Goal: Task Accomplishment & Management: Manage account settings

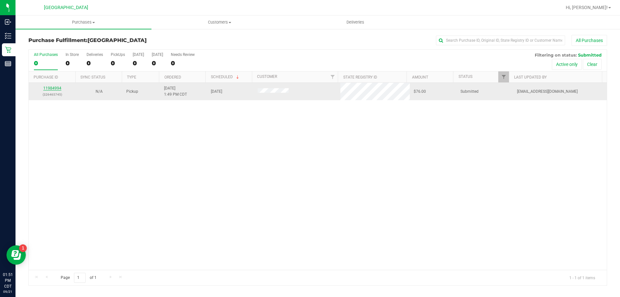
click at [53, 89] on link "11984994" at bounding box center [52, 88] width 18 height 5
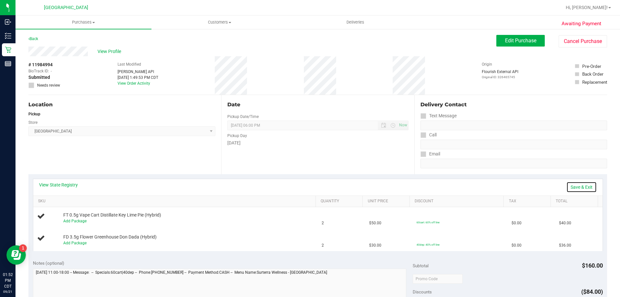
click at [576, 185] on link "Save & Exit" at bounding box center [582, 187] width 30 height 11
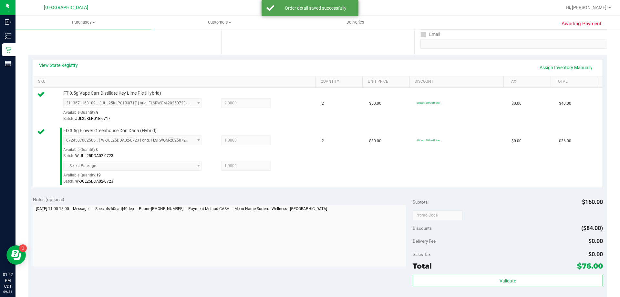
scroll to position [194, 0]
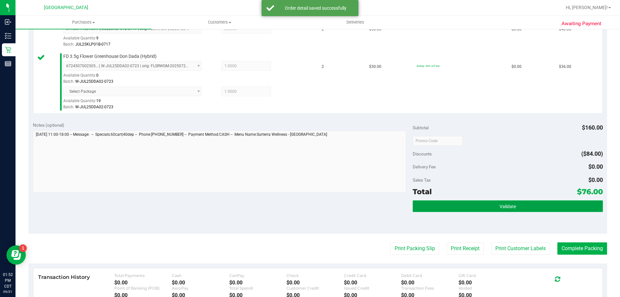
click at [557, 206] on button "Validate" at bounding box center [508, 206] width 190 height 12
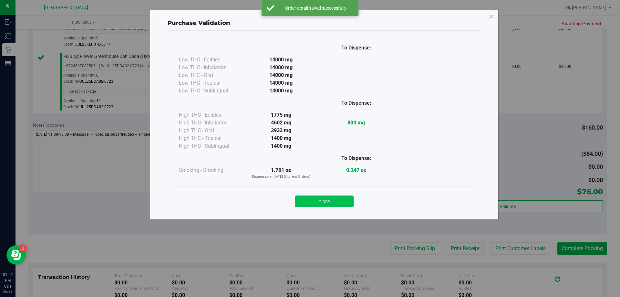
click at [334, 203] on button "Close" at bounding box center [324, 201] width 59 height 12
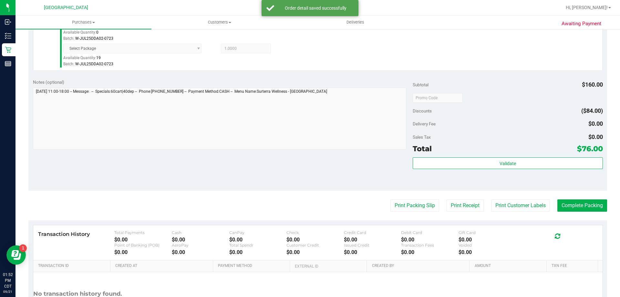
scroll to position [294, 0]
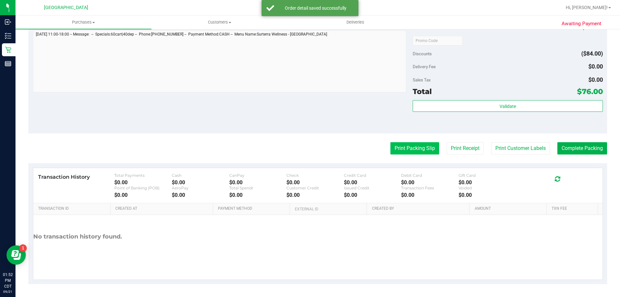
click at [419, 149] on button "Print Packing Slip" at bounding box center [415, 148] width 49 height 12
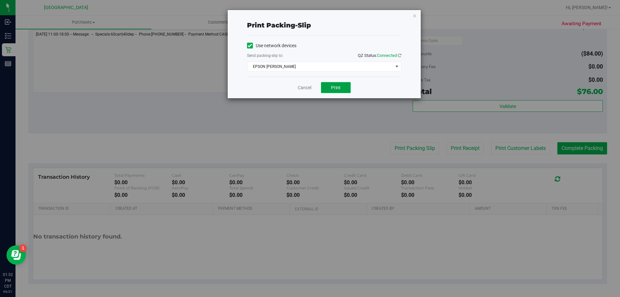
click at [327, 86] on button "Print" at bounding box center [336, 87] width 30 height 11
click at [301, 87] on link "Cancel" at bounding box center [305, 87] width 14 height 7
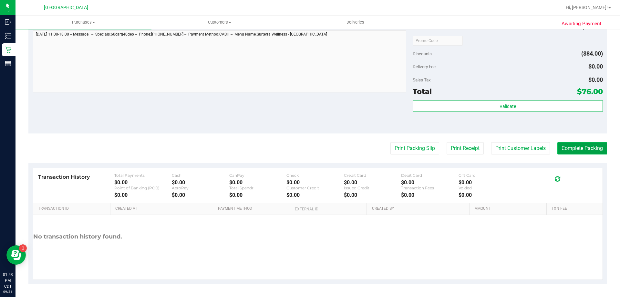
click at [592, 150] on button "Complete Packing" at bounding box center [583, 148] width 50 height 12
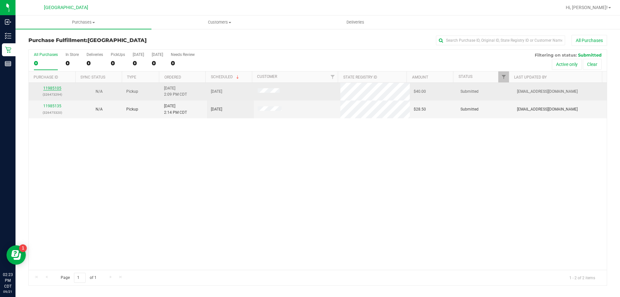
click at [56, 89] on link "11985105" at bounding box center [52, 88] width 18 height 5
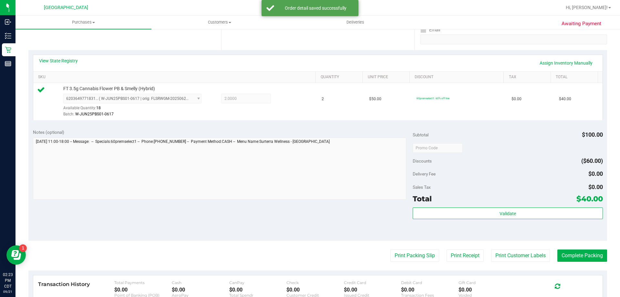
scroll to position [129, 0]
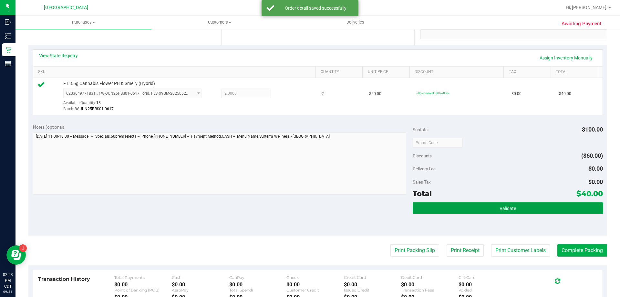
click at [548, 203] on button "Validate" at bounding box center [508, 208] width 190 height 12
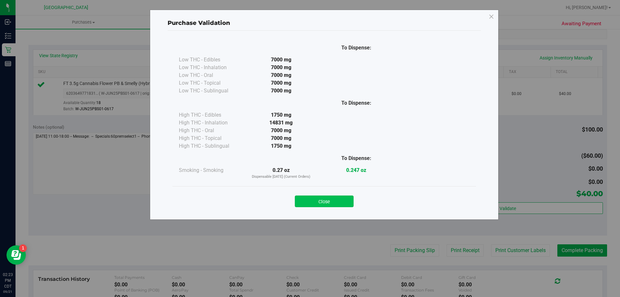
click at [328, 199] on button "Close" at bounding box center [324, 201] width 59 height 12
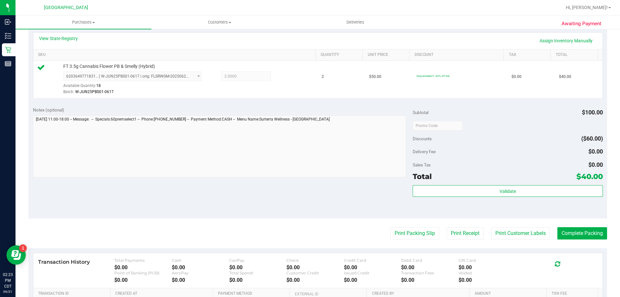
scroll to position [162, 0]
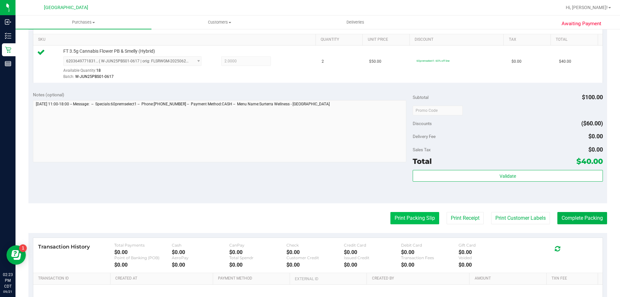
click at [418, 220] on button "Print Packing Slip" at bounding box center [415, 218] width 49 height 12
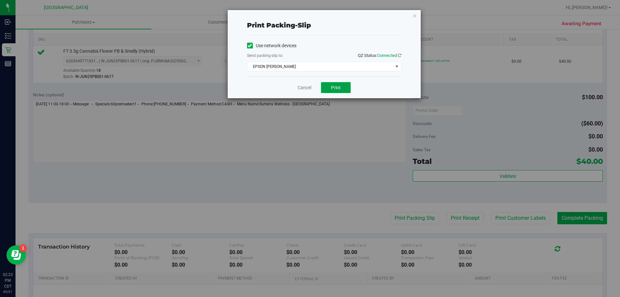
click at [336, 85] on span "Print" at bounding box center [336, 87] width 10 height 5
click at [303, 85] on link "Cancel" at bounding box center [305, 87] width 14 height 7
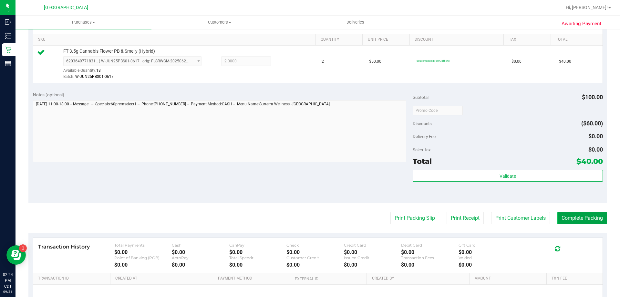
click at [573, 221] on button "Complete Packing" at bounding box center [583, 218] width 50 height 12
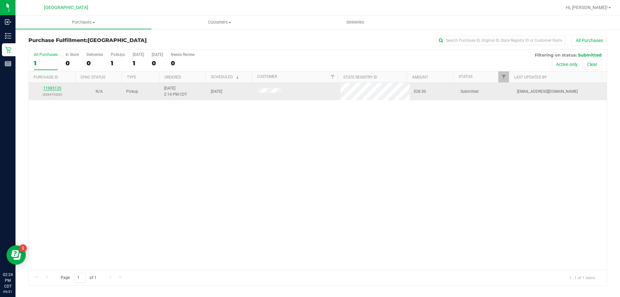
click at [49, 86] on link "11985135" at bounding box center [52, 88] width 18 height 5
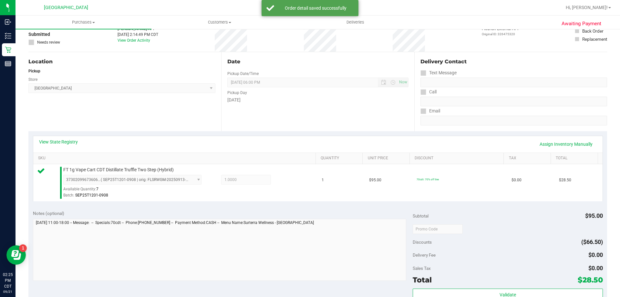
scroll to position [226, 0]
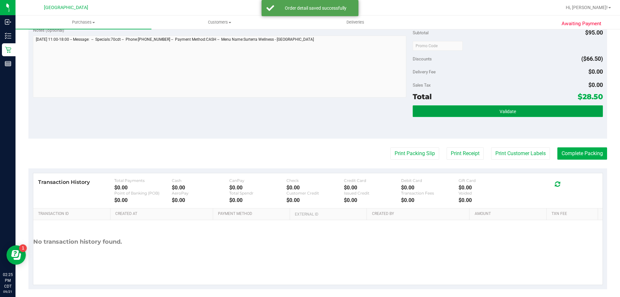
click at [506, 114] on button "Validate" at bounding box center [508, 111] width 190 height 12
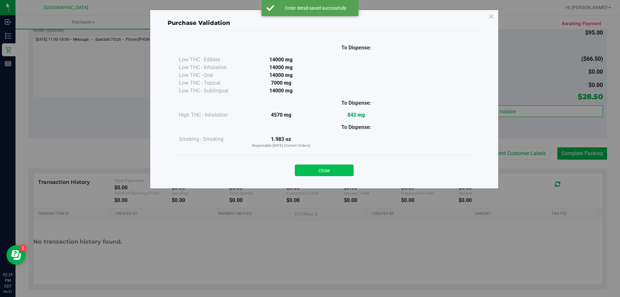
click at [302, 165] on button "Close" at bounding box center [324, 170] width 59 height 12
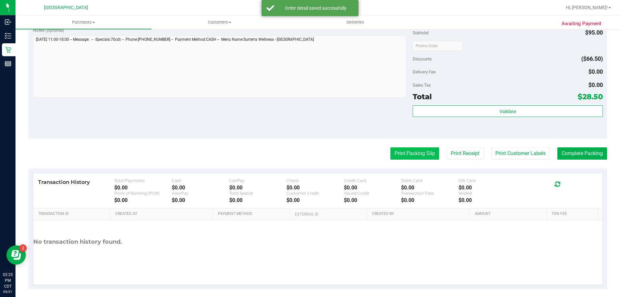
click at [417, 154] on button "Print Packing Slip" at bounding box center [415, 153] width 49 height 12
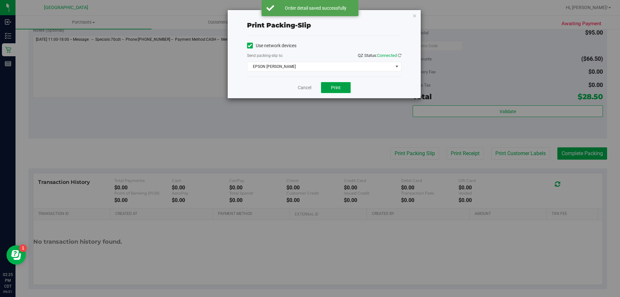
click at [350, 85] on button "Print" at bounding box center [336, 87] width 30 height 11
click at [300, 87] on link "Cancel" at bounding box center [305, 87] width 14 height 7
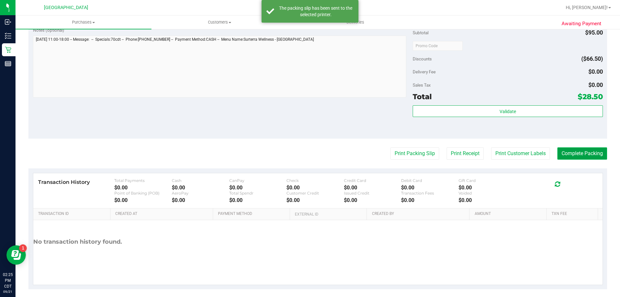
click at [580, 149] on button "Complete Packing" at bounding box center [583, 153] width 50 height 12
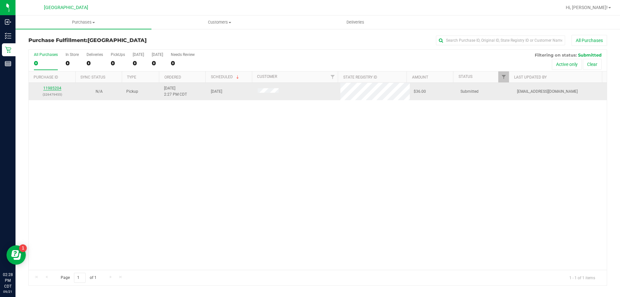
click at [57, 87] on link "11985204" at bounding box center [52, 88] width 18 height 5
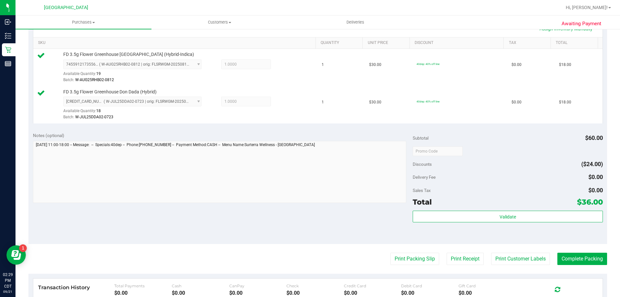
scroll to position [194, 0]
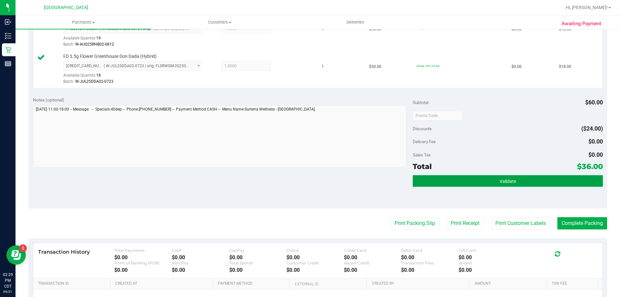
click at [512, 183] on span "Validate" at bounding box center [508, 181] width 16 height 5
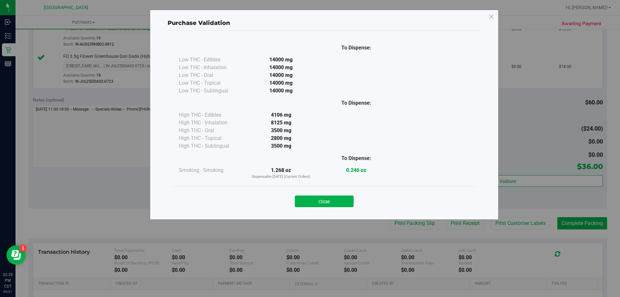
click at [349, 203] on button "Close" at bounding box center [324, 201] width 59 height 12
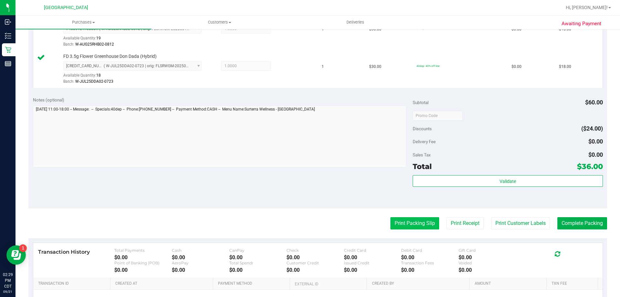
click at [412, 222] on button "Print Packing Slip" at bounding box center [415, 223] width 49 height 12
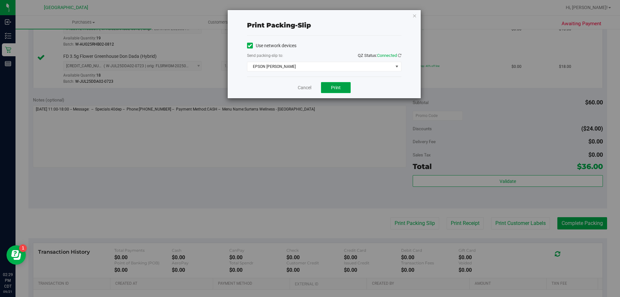
click at [340, 86] on span "Print" at bounding box center [336, 87] width 10 height 5
click at [303, 84] on link "Cancel" at bounding box center [305, 87] width 14 height 7
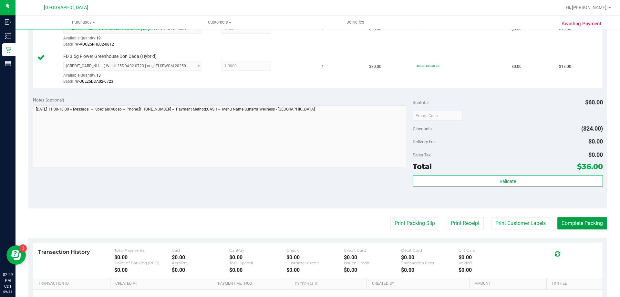
click at [580, 223] on button "Complete Packing" at bounding box center [583, 223] width 50 height 12
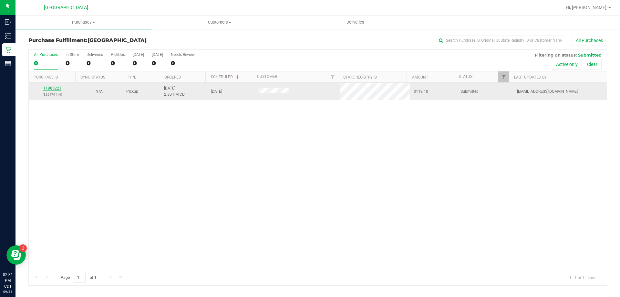
click at [58, 88] on link "11985223" at bounding box center [52, 88] width 18 height 5
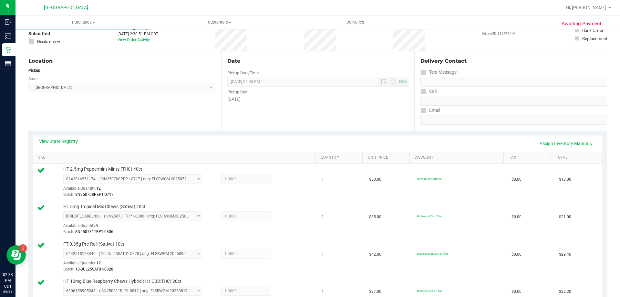
scroll to position [32, 0]
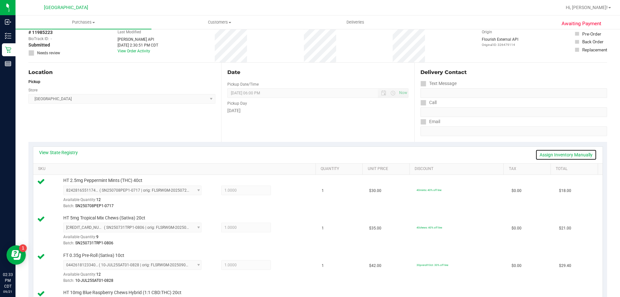
click at [575, 152] on link "Assign Inventory Manually" at bounding box center [566, 154] width 61 height 11
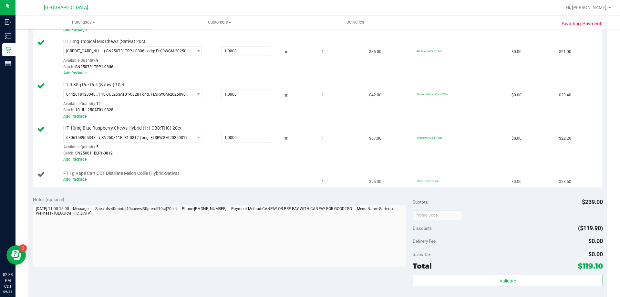
scroll to position [226, 0]
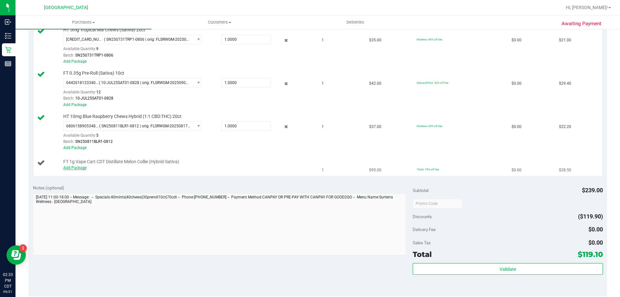
click at [77, 167] on link "Add Package" at bounding box center [74, 167] width 23 height 5
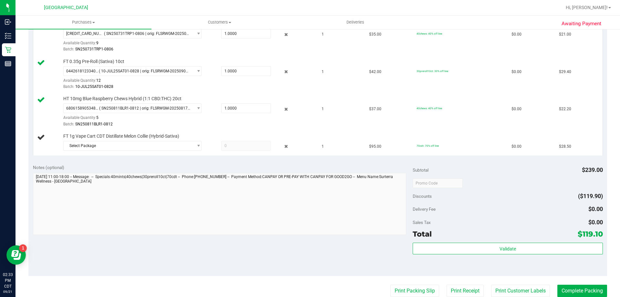
click at [105, 168] on div "Notes (optional)" at bounding box center [223, 167] width 380 height 6
click at [108, 143] on span "Select Package" at bounding box center [129, 145] width 130 height 9
click at [104, 170] on li "7562034199352951 ( AUG25MEC01-0904 | orig: FLSRWGM-20250910-1150 )" at bounding box center [130, 172] width 135 height 9
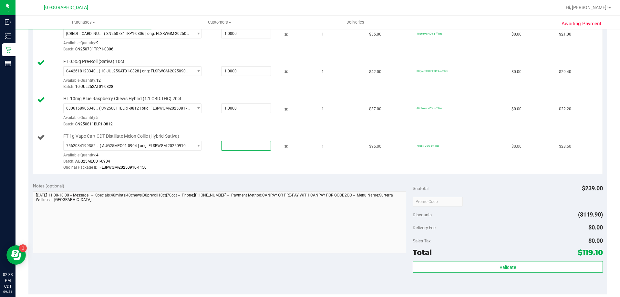
drag, startPoint x: 235, startPoint y: 144, endPoint x: 209, endPoint y: 145, distance: 25.9
click at [209, 145] on div at bounding box center [240, 146] width 62 height 10
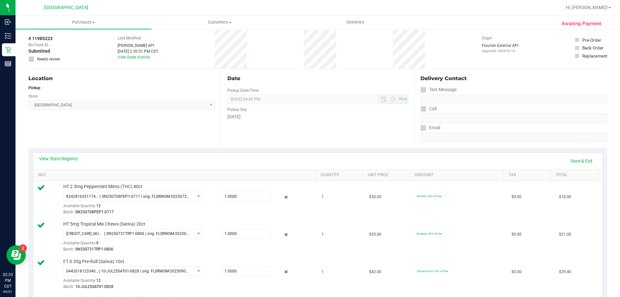
scroll to position [0, 0]
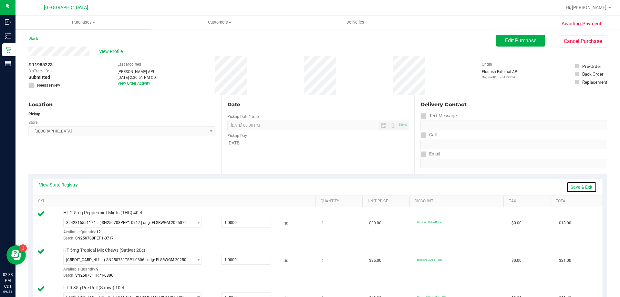
click at [573, 185] on link "Save & Exit" at bounding box center [582, 187] width 30 height 11
drag, startPoint x: 518, startPoint y: 47, endPoint x: 521, endPoint y: 38, distance: 9.0
click at [518, 46] on div "Edit Purchase Cancel Purchase" at bounding box center [552, 41] width 111 height 13
click at [521, 38] on span "Edit Purchase" at bounding box center [520, 40] width 31 height 6
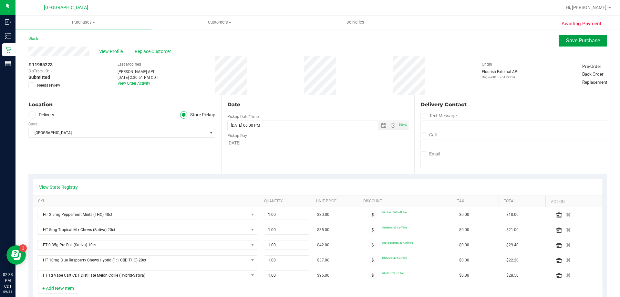
click at [582, 43] on span "Save Purchase" at bounding box center [583, 40] width 34 height 6
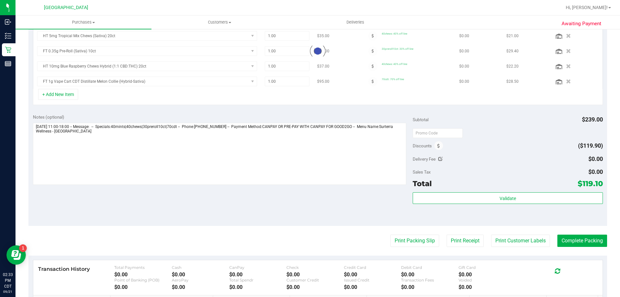
scroll to position [189, 0]
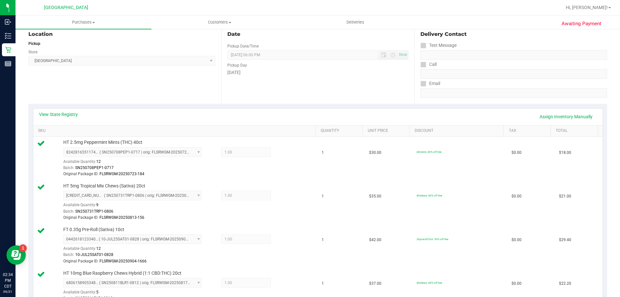
scroll to position [60, 0]
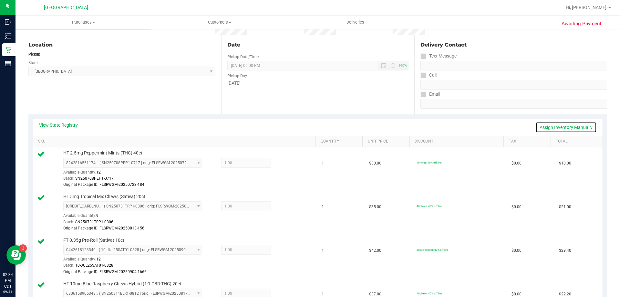
click at [566, 127] on link "Assign Inventory Manually" at bounding box center [566, 127] width 61 height 11
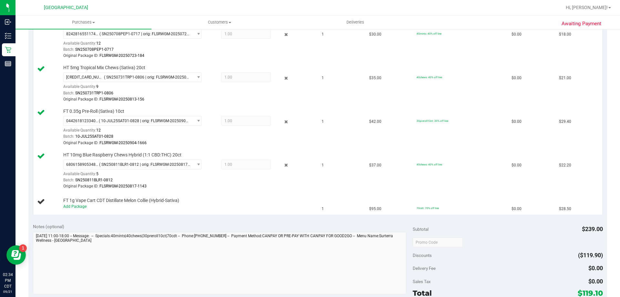
scroll to position [221, 0]
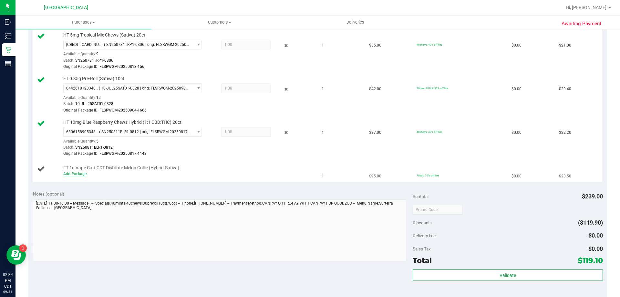
click at [68, 173] on link "Add Package" at bounding box center [74, 174] width 23 height 5
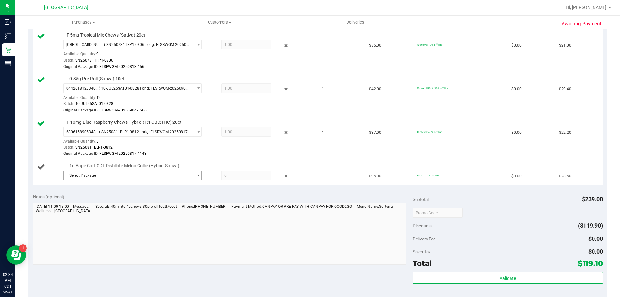
click at [144, 174] on span "Select Package" at bounding box center [129, 175] width 130 height 9
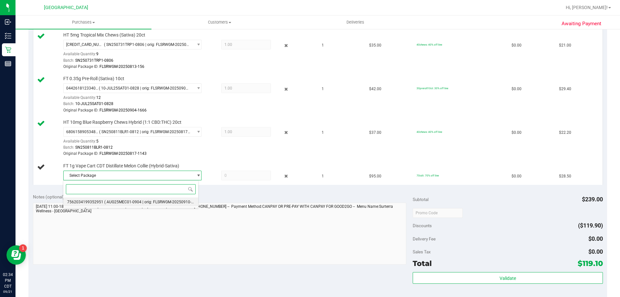
click at [78, 202] on span "7562034199352951" at bounding box center [85, 202] width 36 height 5
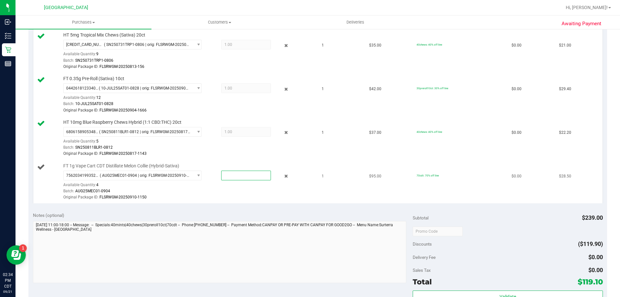
click at [246, 175] on span at bounding box center [246, 176] width 50 height 10
type input "1"
type input "1.0000"
click at [275, 220] on div "Notes (optional)" at bounding box center [223, 248] width 380 height 72
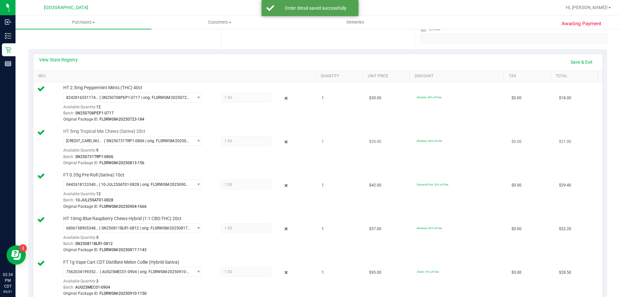
scroll to position [124, 0]
click at [584, 62] on link "Save & Exit" at bounding box center [582, 62] width 30 height 11
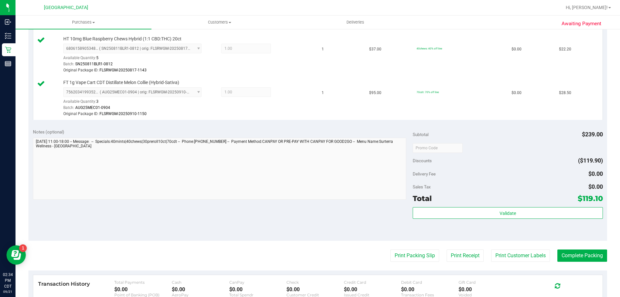
scroll to position [351, 0]
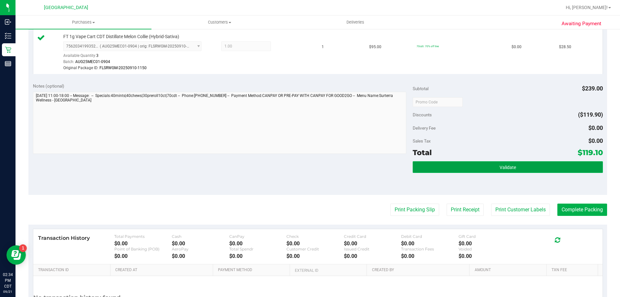
click at [514, 167] on button "Validate" at bounding box center [508, 167] width 190 height 12
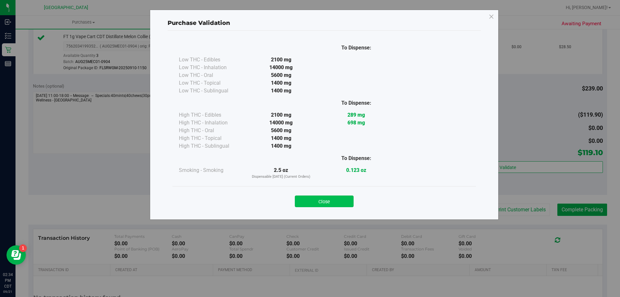
click at [332, 206] on button "Close" at bounding box center [324, 201] width 59 height 12
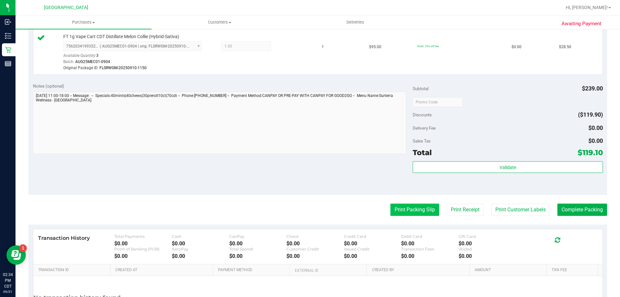
click at [402, 211] on button "Print Packing Slip" at bounding box center [415, 210] width 49 height 12
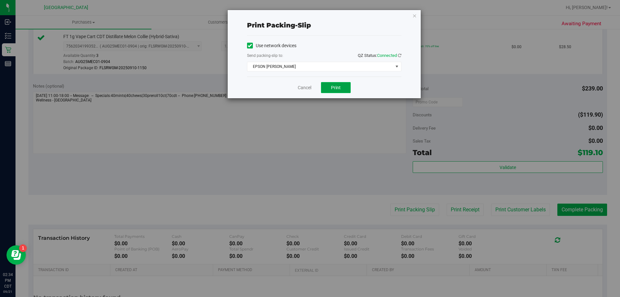
click at [335, 88] on span "Print" at bounding box center [336, 87] width 10 height 5
click at [309, 84] on link "Cancel" at bounding box center [305, 87] width 14 height 7
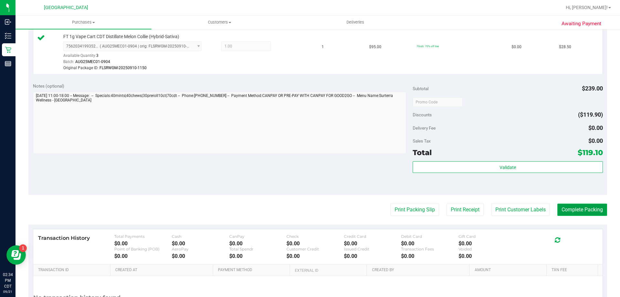
click at [582, 207] on button "Complete Packing" at bounding box center [583, 210] width 50 height 12
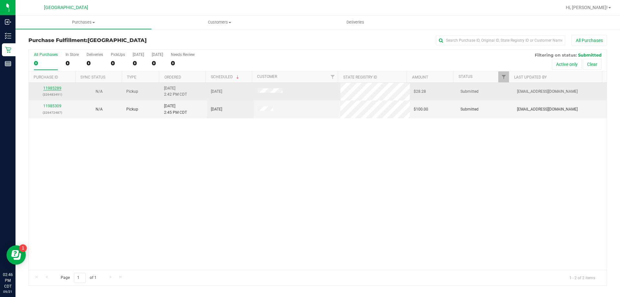
click at [53, 90] on link "11985289" at bounding box center [52, 88] width 18 height 5
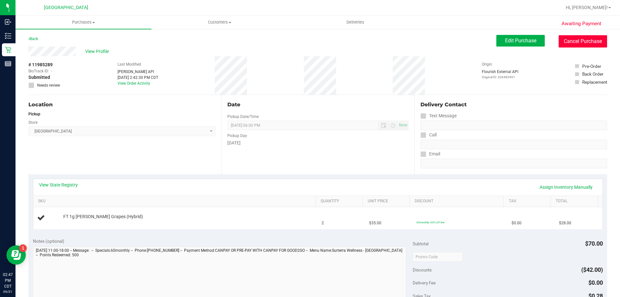
click at [595, 42] on button "Cancel Purchase" at bounding box center [583, 41] width 48 height 12
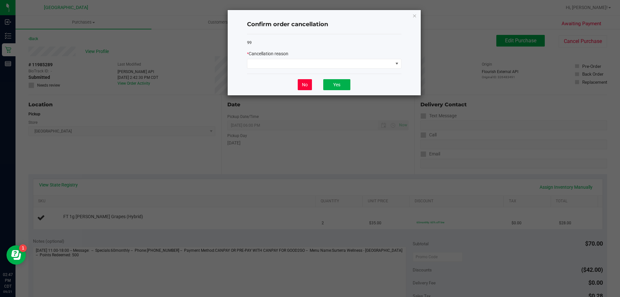
click at [305, 86] on button "No" at bounding box center [305, 84] width 14 height 11
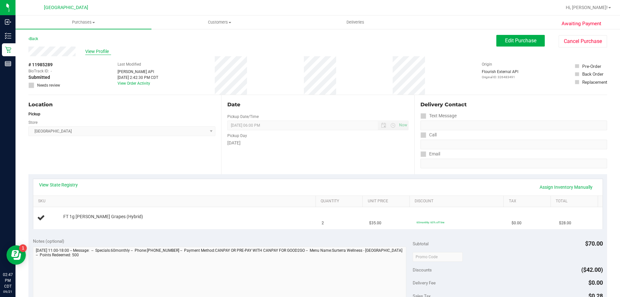
click at [97, 51] on span "View Profile" at bounding box center [98, 51] width 26 height 7
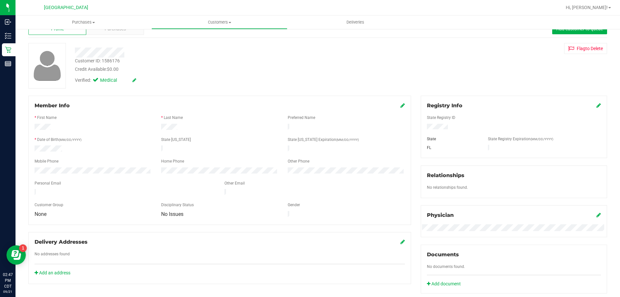
scroll to position [32, 0]
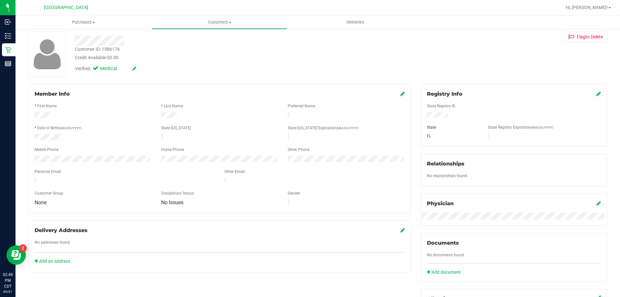
drag, startPoint x: 216, startPoint y: 67, endPoint x: 238, endPoint y: 60, distance: 23.1
click at [216, 67] on div "Verified: Medical" at bounding box center [217, 68] width 294 height 14
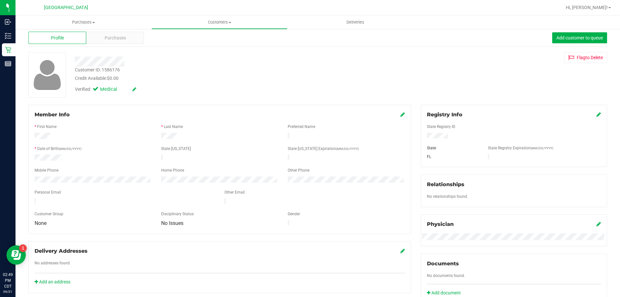
scroll to position [0, 0]
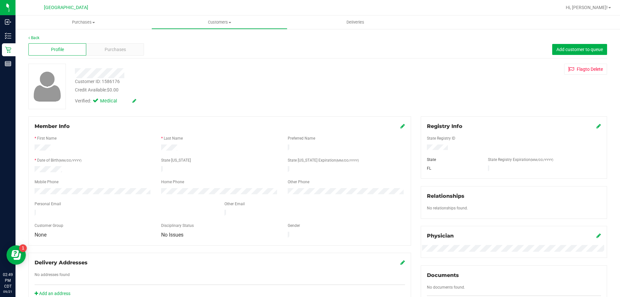
click at [31, 35] on div "Back" at bounding box center [317, 38] width 579 height 6
click at [35, 37] on link "Back" at bounding box center [33, 38] width 11 height 5
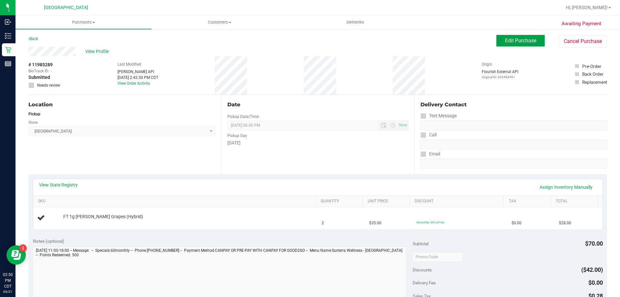
click at [528, 39] on span "Edit Purchase" at bounding box center [520, 40] width 31 height 6
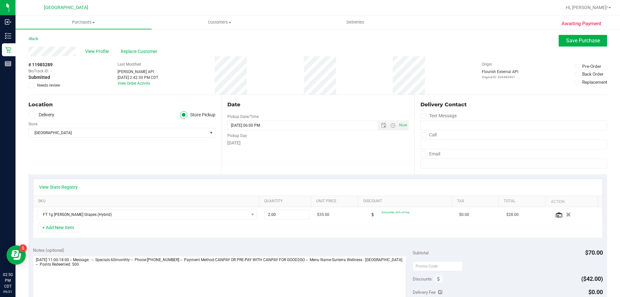
click at [32, 85] on icon at bounding box center [31, 85] width 4 height 0
click at [0, 0] on input "Needs review" at bounding box center [0, 0] width 0 height 0
click at [587, 39] on span "Save Purchase" at bounding box center [583, 40] width 34 height 6
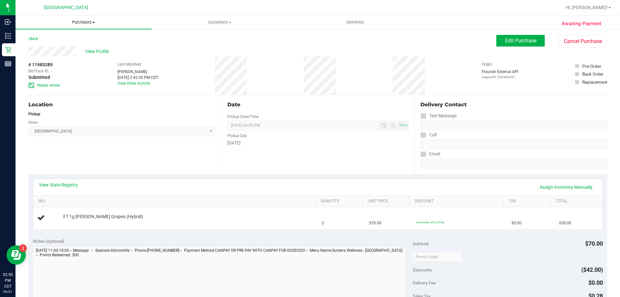
click at [87, 22] on span "Purchases" at bounding box center [84, 22] width 136 height 6
click at [40, 47] on span "Fulfillment" at bounding box center [36, 46] width 40 height 5
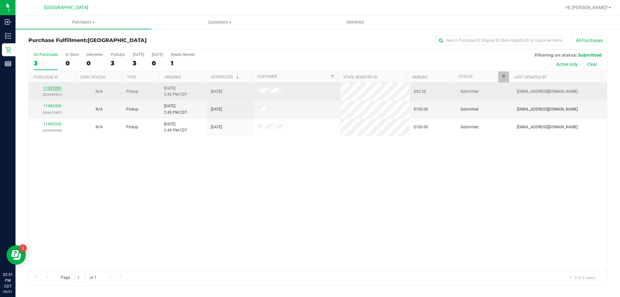
click at [50, 87] on link "11985289" at bounding box center [52, 88] width 18 height 5
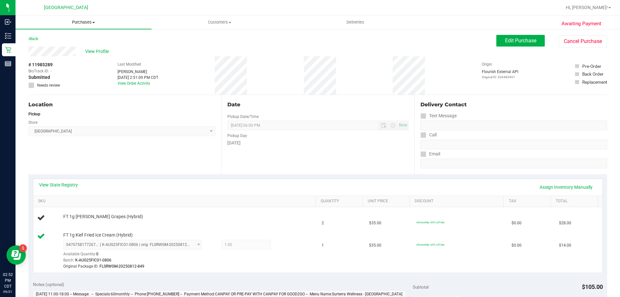
click at [89, 24] on span "Purchases" at bounding box center [84, 22] width 136 height 6
click at [48, 45] on span "Fulfillment" at bounding box center [36, 46] width 40 height 5
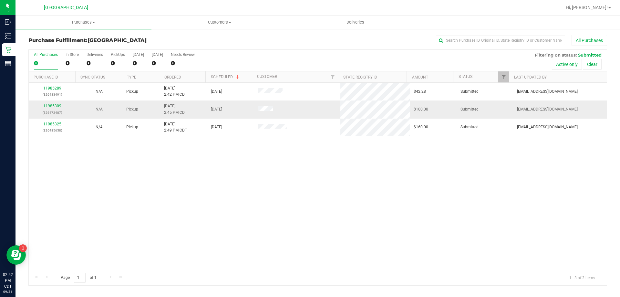
click at [58, 106] on link "11985309" at bounding box center [52, 106] width 18 height 5
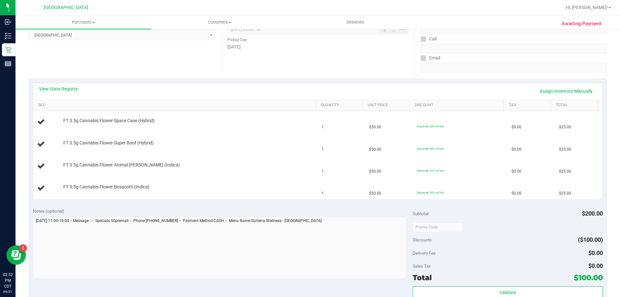
scroll to position [97, 0]
click at [84, 20] on span "Purchases" at bounding box center [84, 22] width 136 height 6
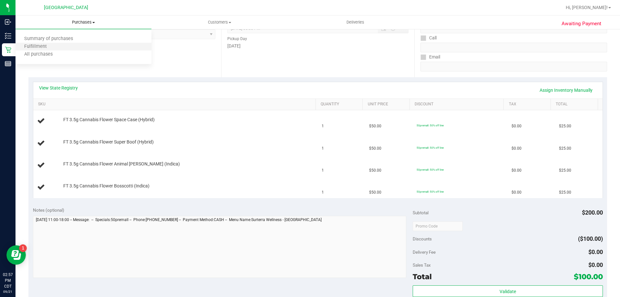
click at [55, 47] on li "Fulfillment" at bounding box center [84, 47] width 136 height 8
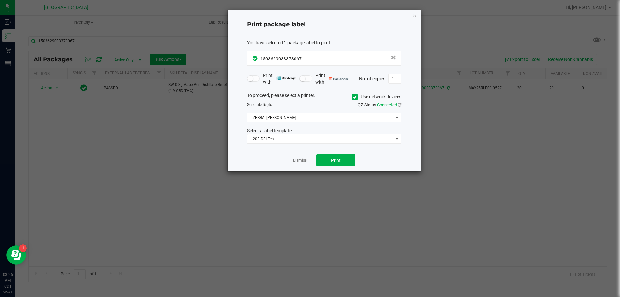
click at [298, 158] on link "Dismiss" at bounding box center [300, 160] width 14 height 5
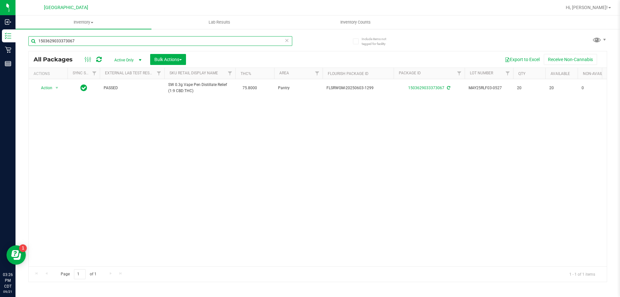
drag, startPoint x: 103, startPoint y: 40, endPoint x: 19, endPoint y: 35, distance: 84.5
click at [17, 38] on div "Include items not tagged for facility 1503629033373067 All Packages Active Only…" at bounding box center [318, 126] width 605 height 197
click at [158, 40] on input "georgia" at bounding box center [160, 41] width 264 height 10
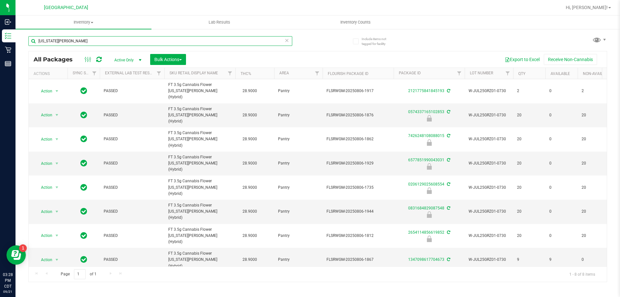
type input "georgia runtz"
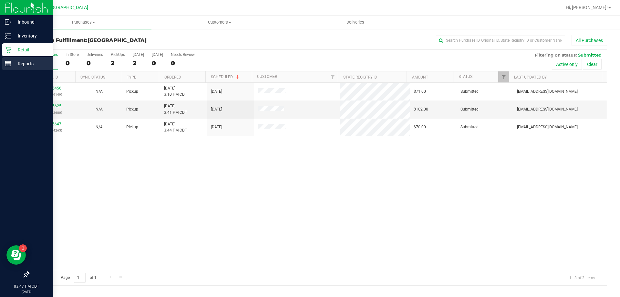
click at [26, 63] on p "Reports" at bounding box center [30, 64] width 39 height 8
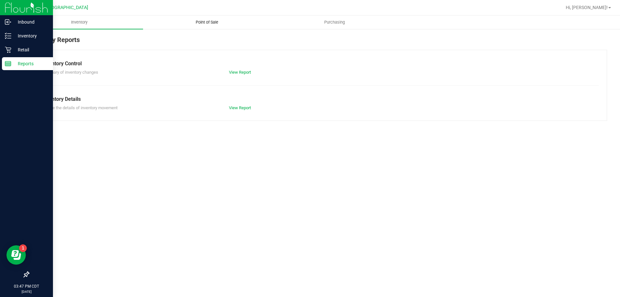
click at [206, 22] on span "Point of Sale" at bounding box center [207, 22] width 40 height 6
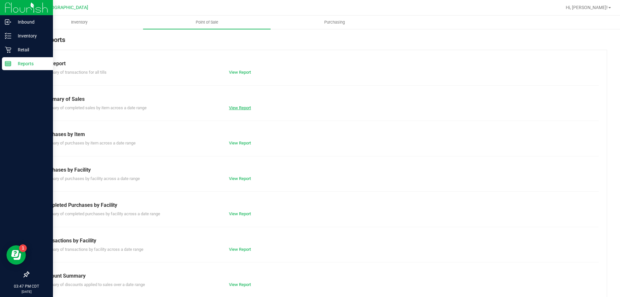
click at [237, 107] on link "View Report" at bounding box center [240, 107] width 22 height 5
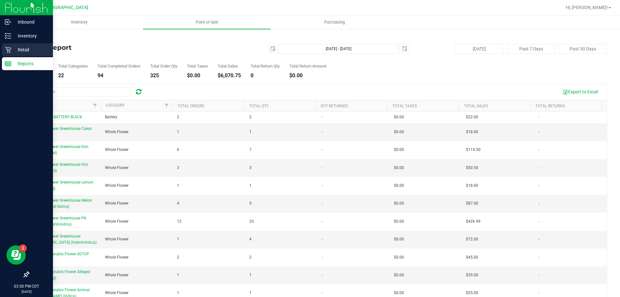
click at [12, 48] on p "Retail" at bounding box center [30, 50] width 39 height 8
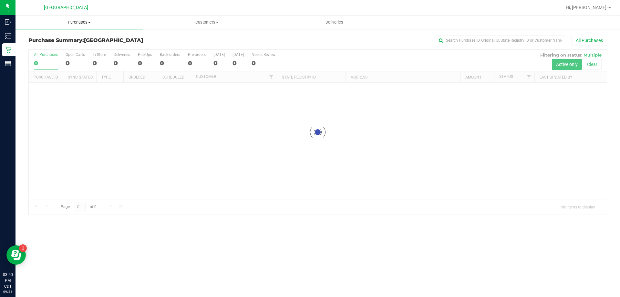
click at [78, 21] on span "Purchases" at bounding box center [80, 22] width 128 height 6
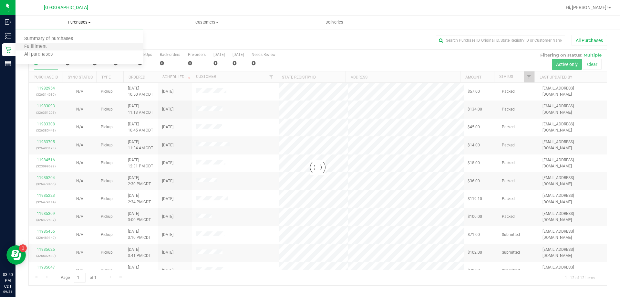
click at [63, 47] on li "Fulfillment" at bounding box center [80, 47] width 128 height 8
